Goal: Error: Use online tool/utility

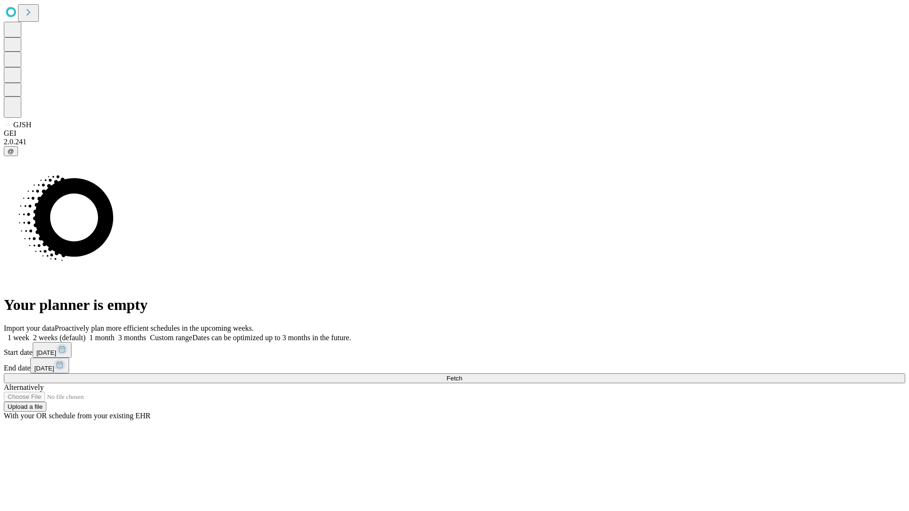
click at [462, 375] on span "Fetch" at bounding box center [454, 378] width 16 height 7
